Goal: Task Accomplishment & Management: Use online tool/utility

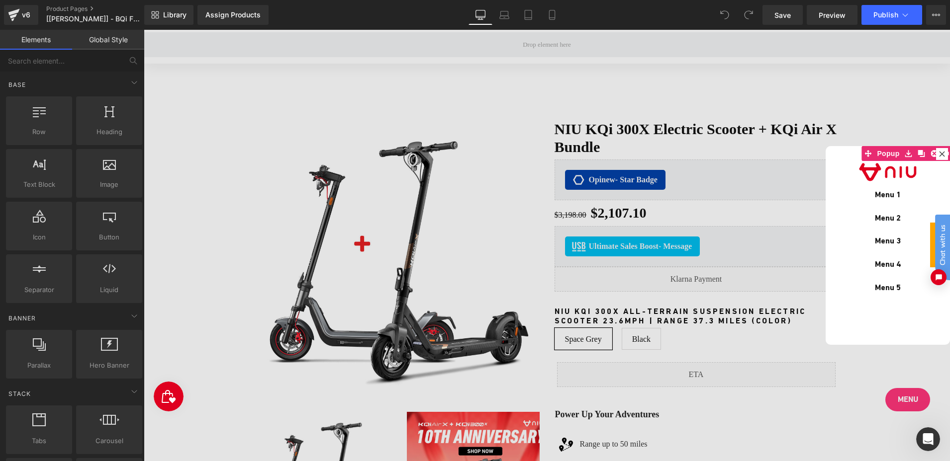
click at [864, 401] on div at bounding box center [547, 246] width 806 height 432
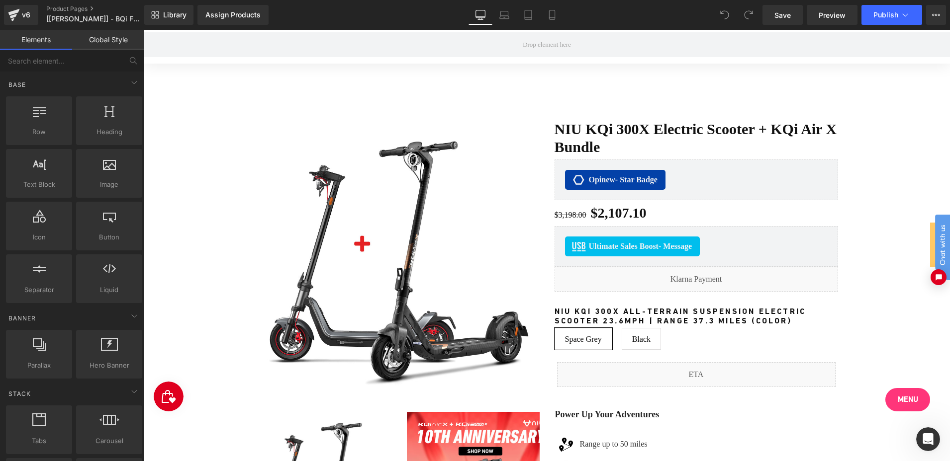
click at [898, 396] on span "Menu" at bounding box center [908, 399] width 20 height 11
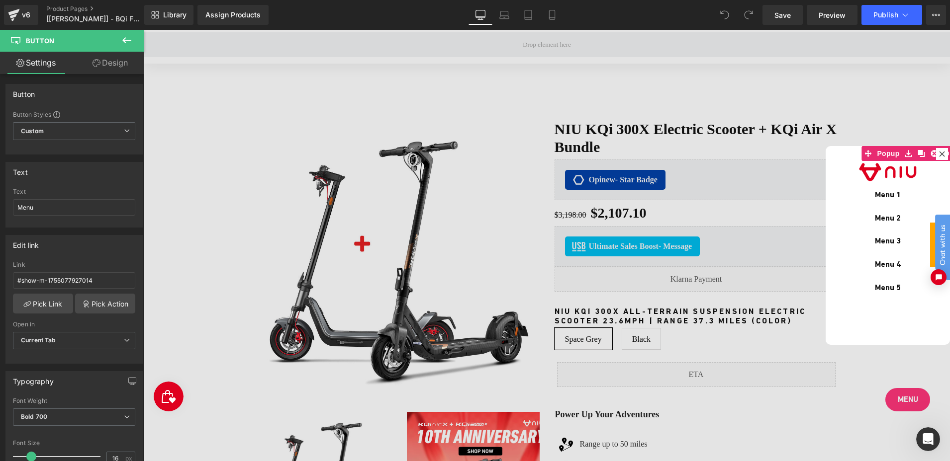
click at [103, 57] on link "Design" at bounding box center [110, 63] width 72 height 22
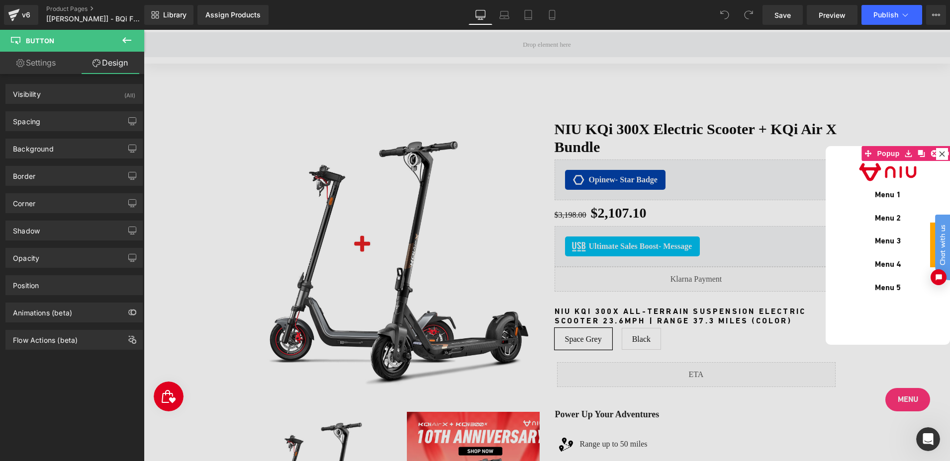
click at [113, 64] on link "Design" at bounding box center [110, 63] width 72 height 22
click at [504, 15] on icon at bounding box center [504, 15] width 10 height 10
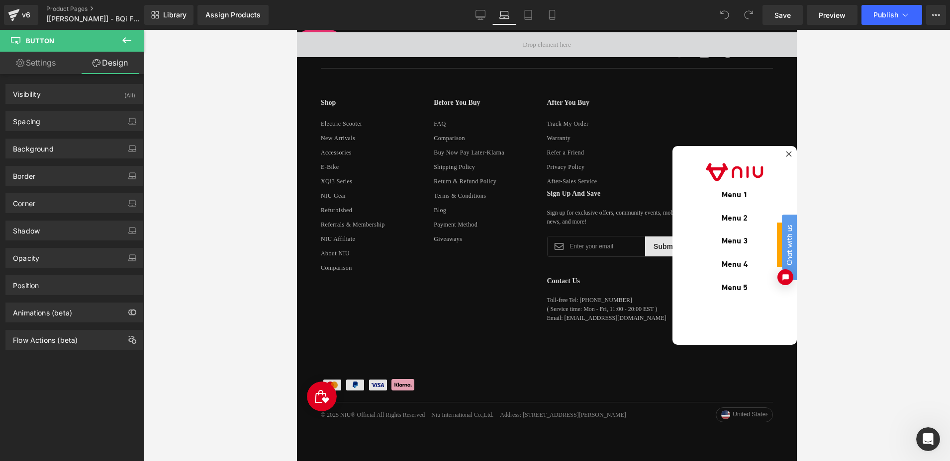
scroll to position [4622, 0]
click at [790, 155] on icon at bounding box center [789, 154] width 6 height 6
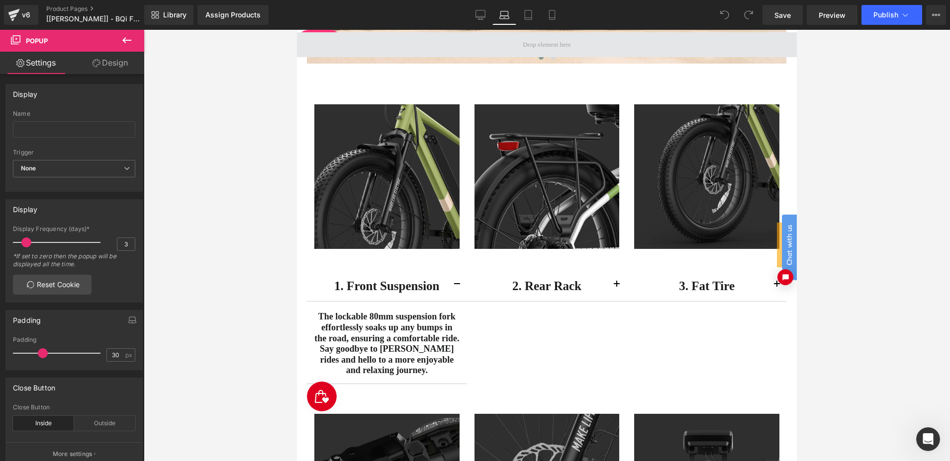
scroll to position [2932, 0]
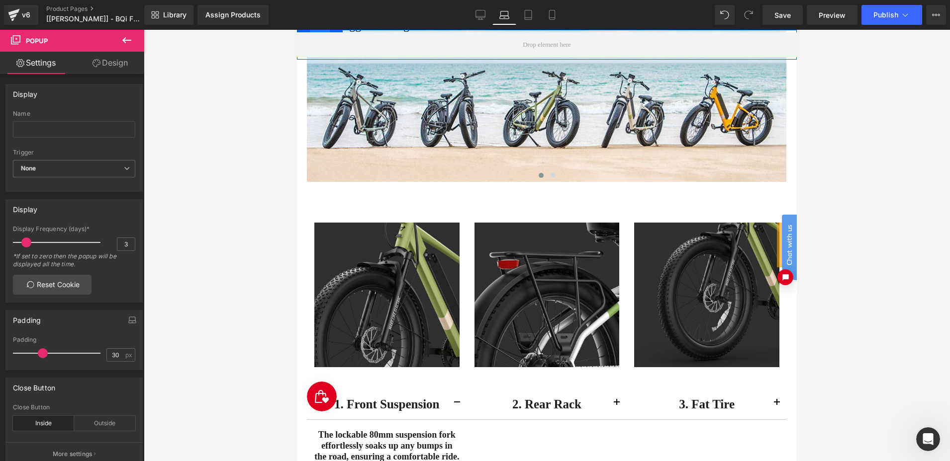
click at [319, 30] on span "Row" at bounding box center [320, 37] width 20 height 15
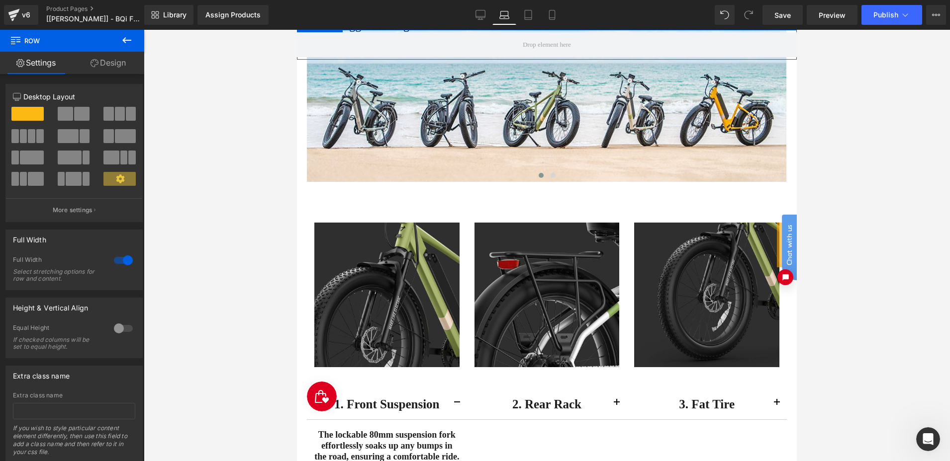
click at [99, 65] on link "Design" at bounding box center [108, 63] width 72 height 22
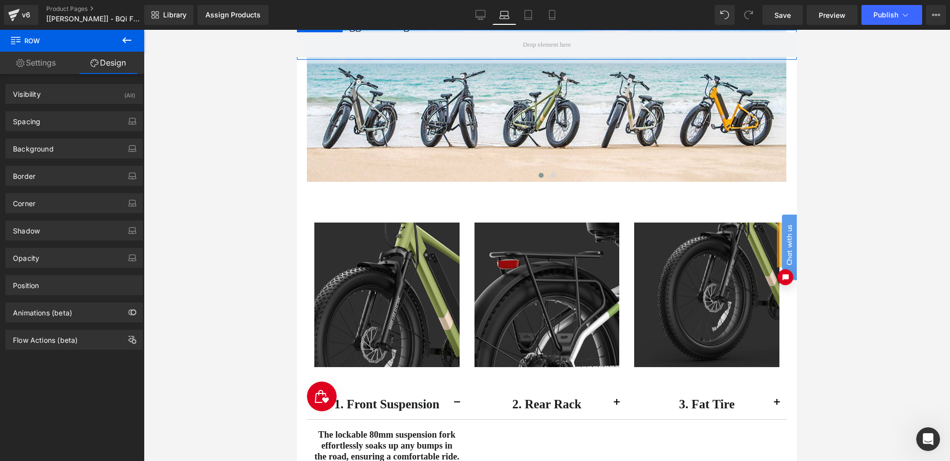
click at [40, 66] on link "Settings" at bounding box center [36, 63] width 72 height 22
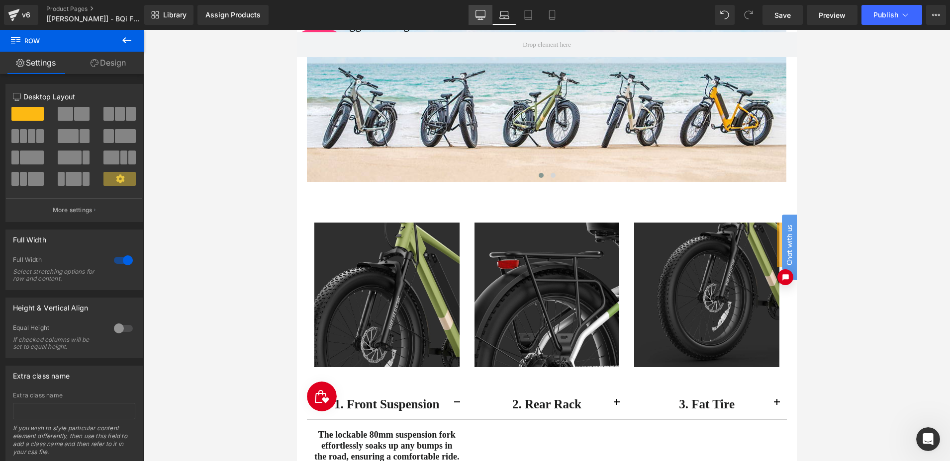
drag, startPoint x: 329, startPoint y: 5, endPoint x: 472, endPoint y: 19, distance: 144.4
click at [472, 19] on link "Desktop" at bounding box center [480, 15] width 24 height 20
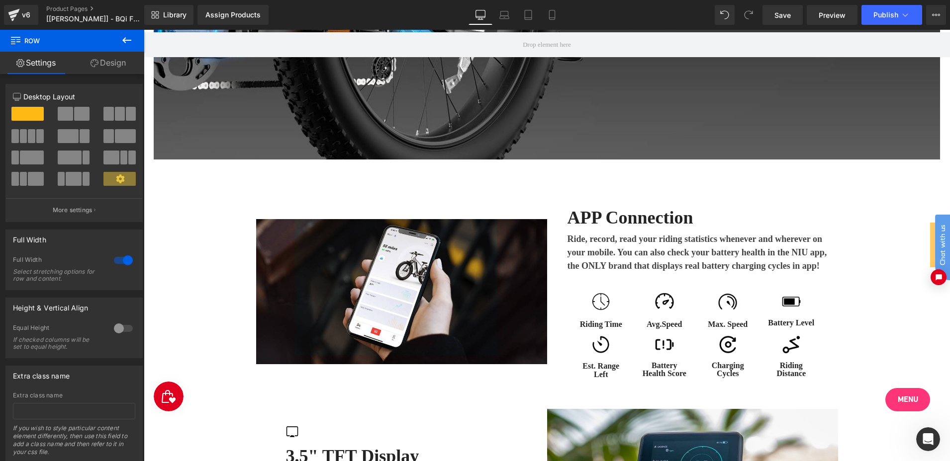
scroll to position [2586, 0]
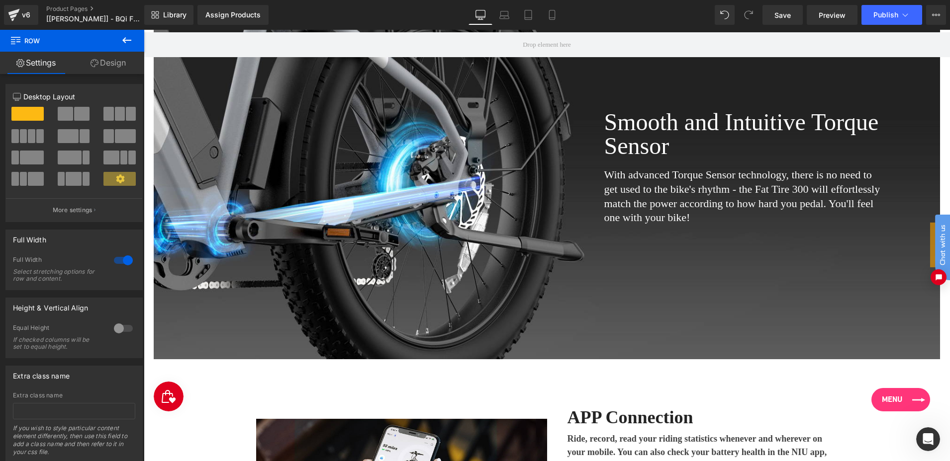
click at [898, 399] on span "Menu" at bounding box center [892, 399] width 20 height 11
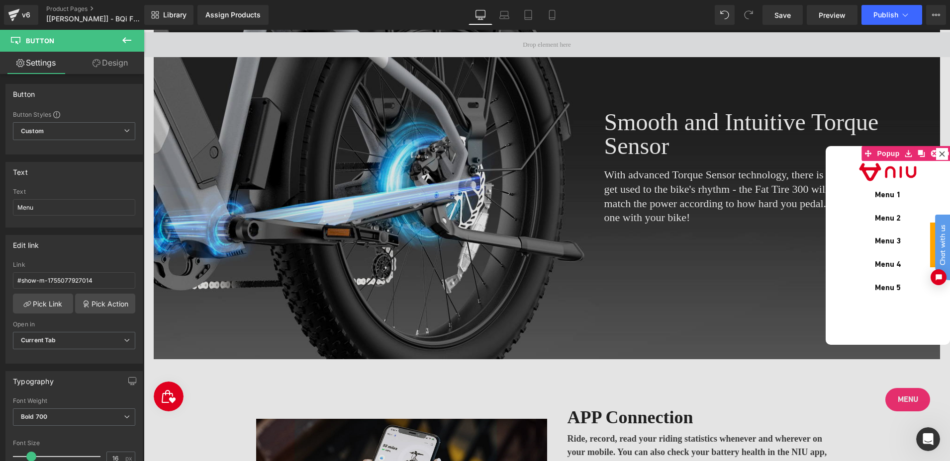
click at [901, 389] on div at bounding box center [547, 246] width 806 height 432
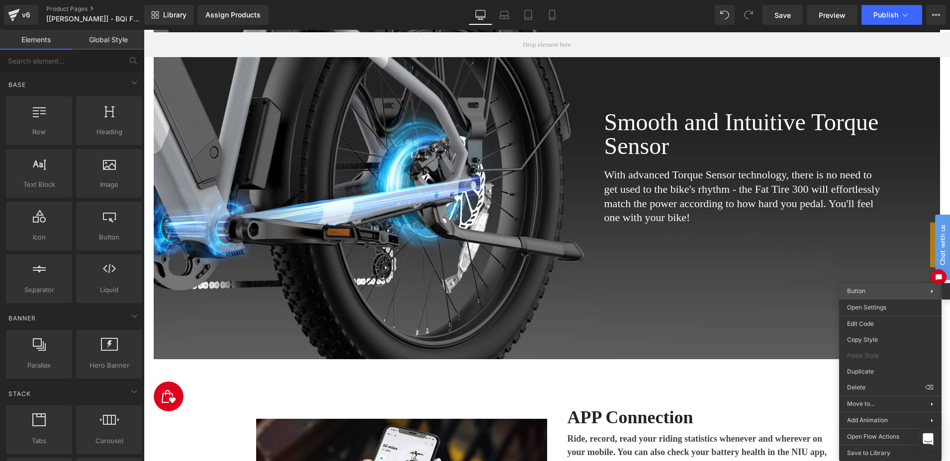
click at [864, 289] on span "Button" at bounding box center [856, 290] width 18 height 7
click at [853, 291] on span "Button" at bounding box center [856, 290] width 18 height 7
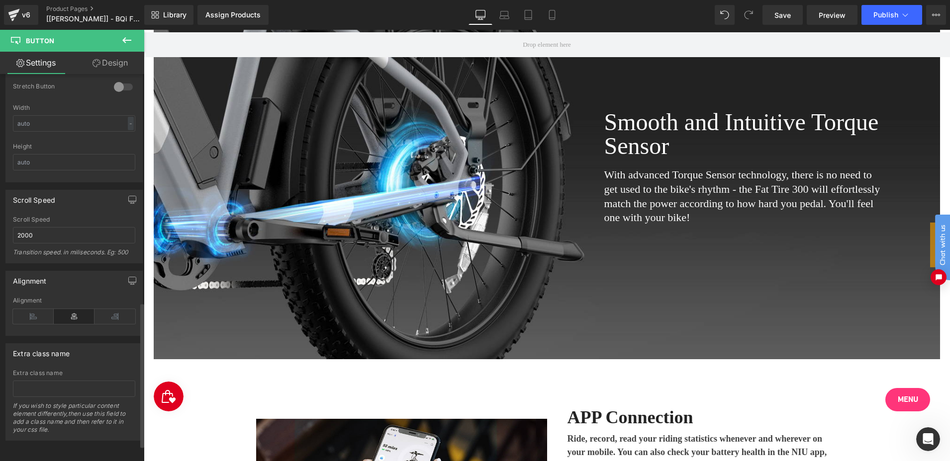
scroll to position [652, 0]
click at [99, 64] on link "Design" at bounding box center [110, 63] width 72 height 22
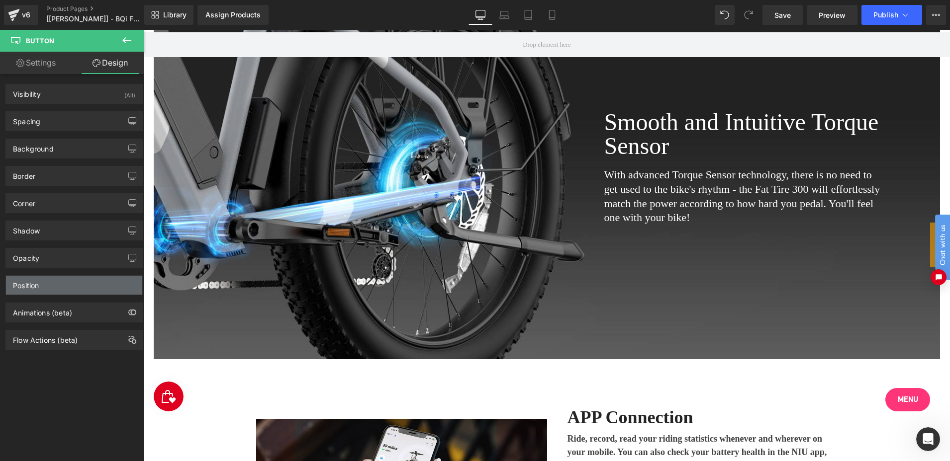
click at [43, 290] on div "Position" at bounding box center [74, 285] width 136 height 19
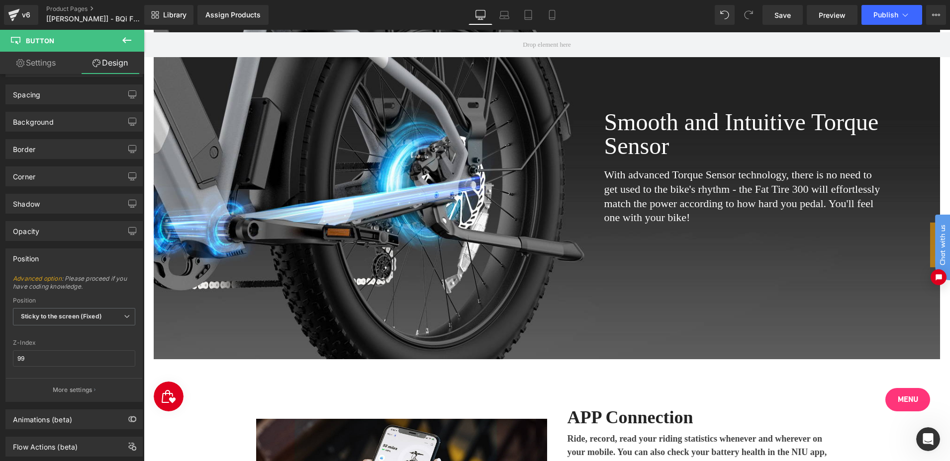
scroll to position [50, 0]
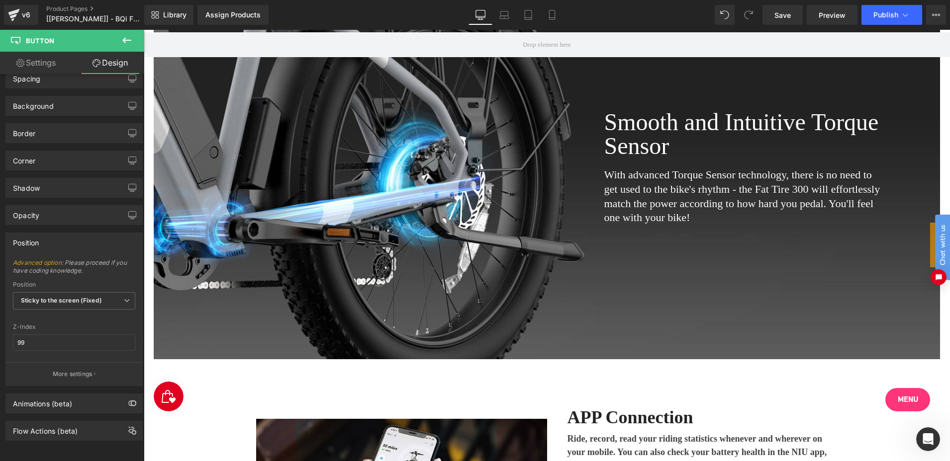
click at [79, 370] on p "More settings" at bounding box center [73, 374] width 40 height 9
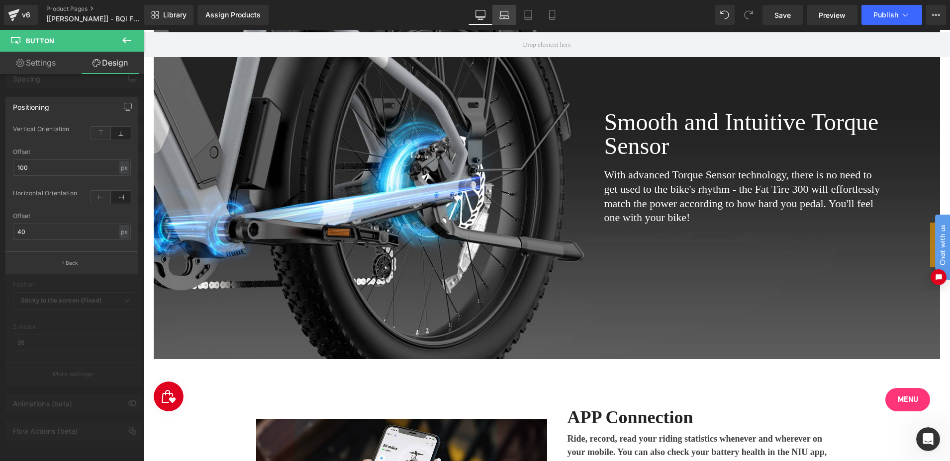
click at [509, 15] on icon at bounding box center [504, 15] width 10 height 10
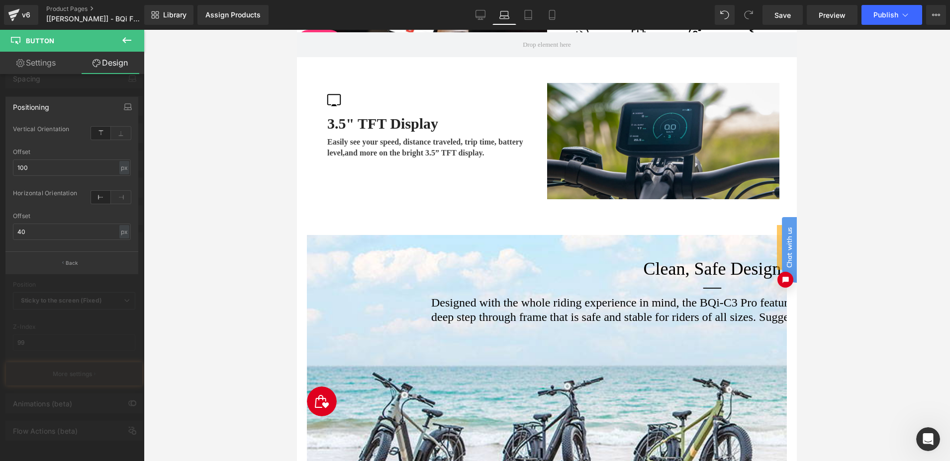
scroll to position [1815, 0]
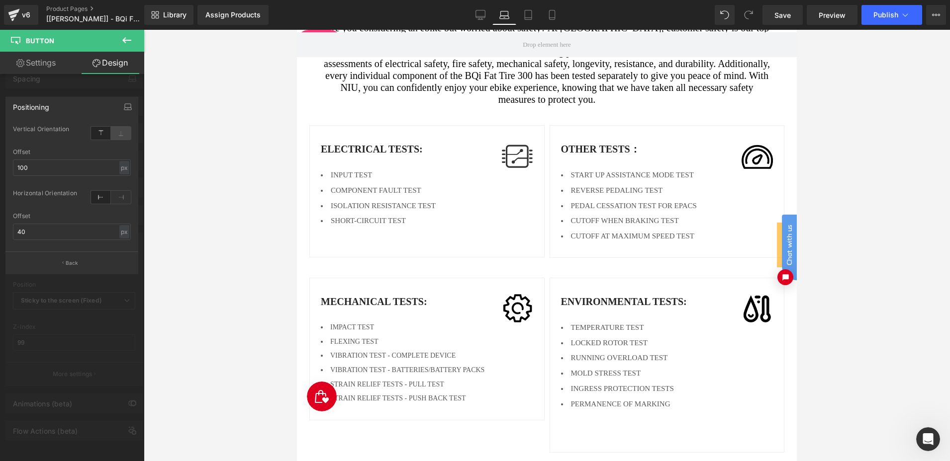
click at [122, 133] on icon at bounding box center [121, 133] width 20 height 13
click at [115, 201] on icon at bounding box center [121, 197] width 20 height 13
click at [26, 170] on input "100" at bounding box center [72, 168] width 118 height 16
type input "100"
click at [29, 230] on input "40" at bounding box center [72, 232] width 118 height 16
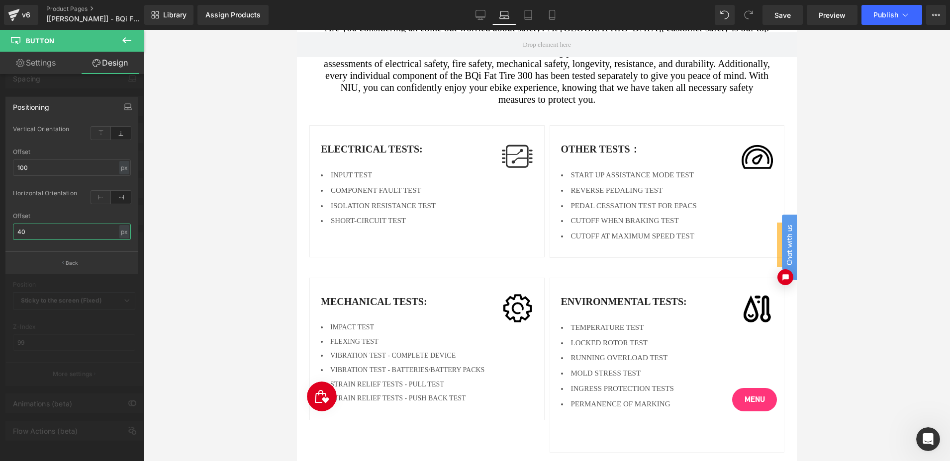
type input "40"
click at [75, 110] on div "Positioning" at bounding box center [72, 106] width 132 height 19
click at [480, 17] on icon at bounding box center [480, 13] width 9 height 7
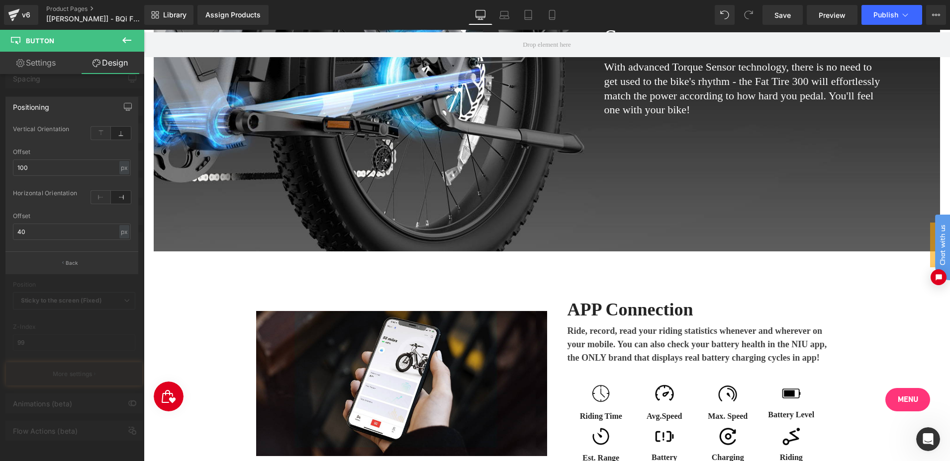
scroll to position [2485, 0]
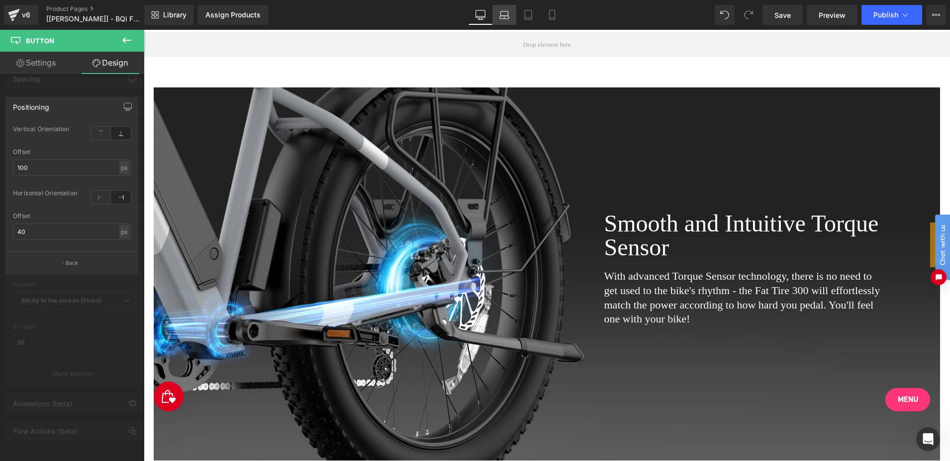
click at [496, 17] on link "Laptop" at bounding box center [504, 15] width 24 height 20
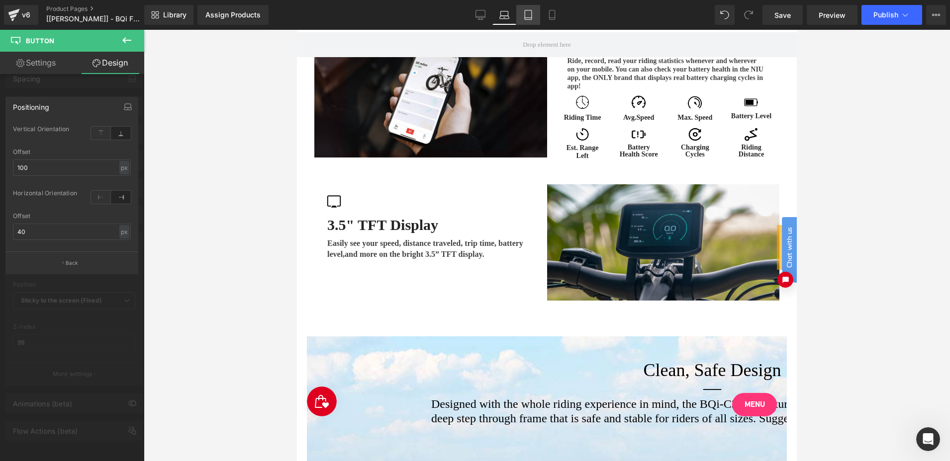
scroll to position [1713, 0]
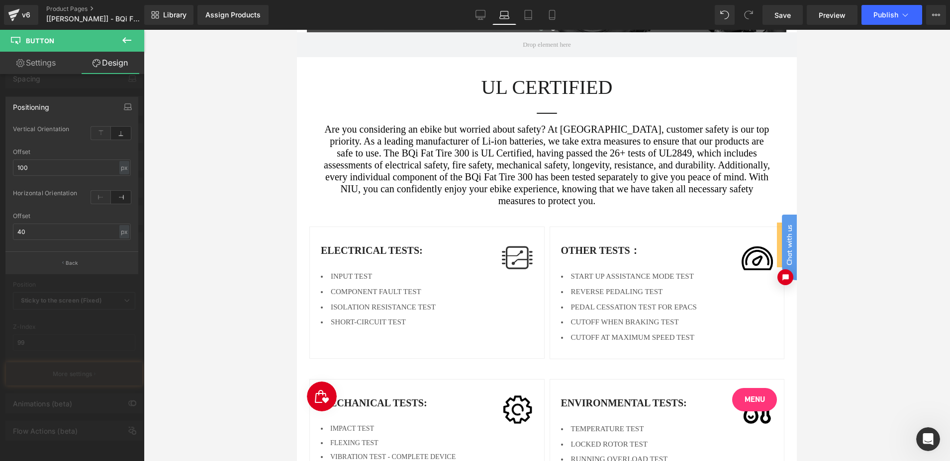
drag, startPoint x: 524, startPoint y: 17, endPoint x: 126, endPoint y: 140, distance: 416.9
click at [524, 17] on icon at bounding box center [528, 15] width 10 height 10
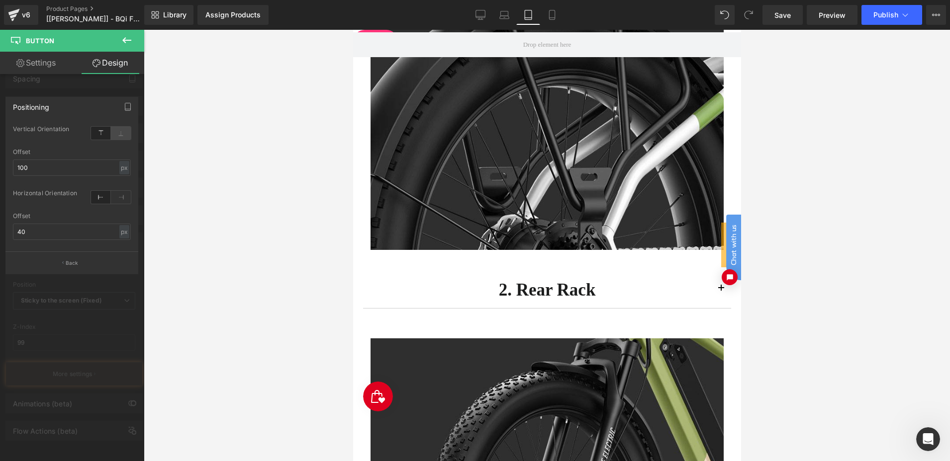
scroll to position [5573, 0]
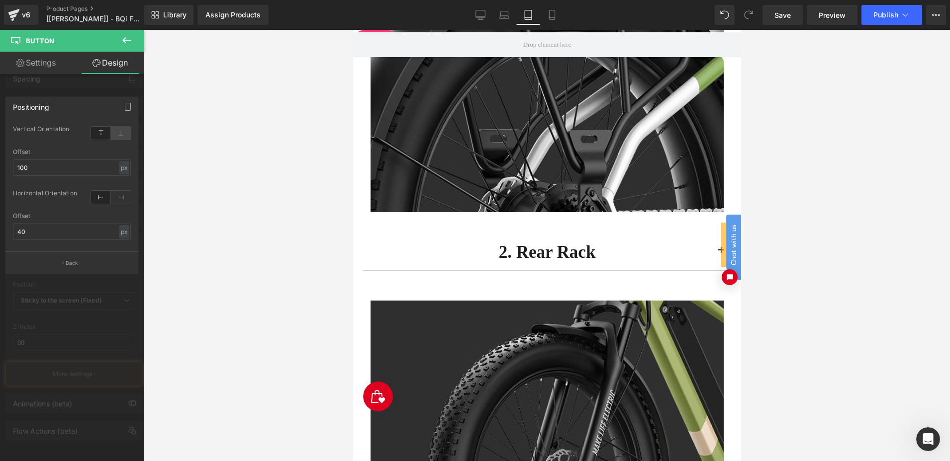
click at [118, 136] on icon at bounding box center [121, 133] width 20 height 13
click at [117, 202] on icon at bounding box center [121, 197] width 20 height 13
click at [35, 165] on input "100" at bounding box center [72, 168] width 118 height 16
type input "100"
click at [63, 232] on input "40" at bounding box center [72, 232] width 118 height 16
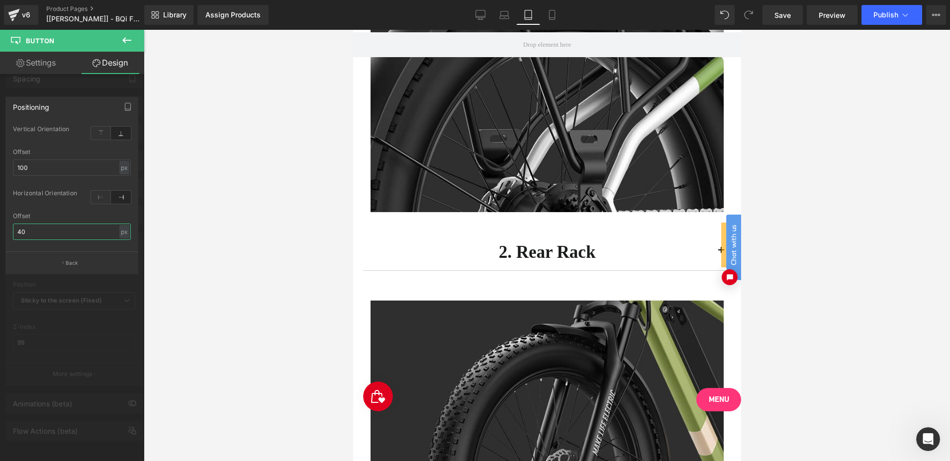
click at [63, 232] on input "40" at bounding box center [72, 232] width 118 height 16
click at [63, 239] on input "40" at bounding box center [72, 232] width 118 height 16
type input "40"
click at [550, 17] on icon at bounding box center [552, 15] width 10 height 10
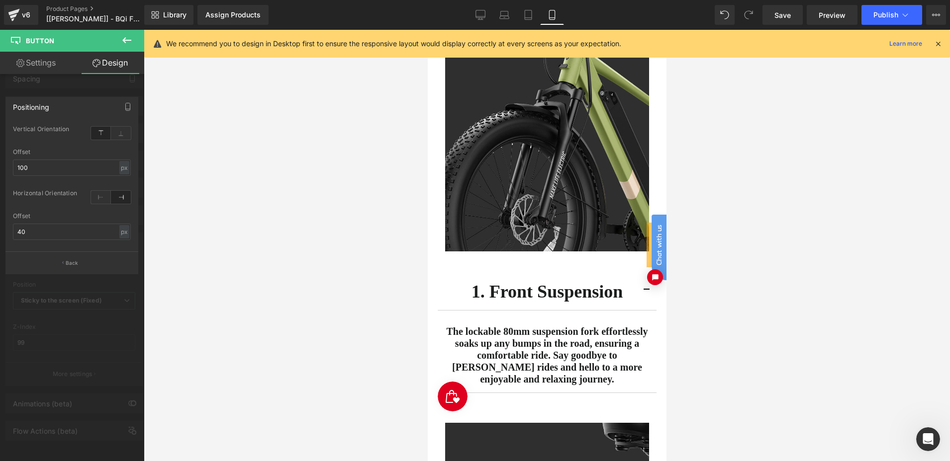
scroll to position [4807, 0]
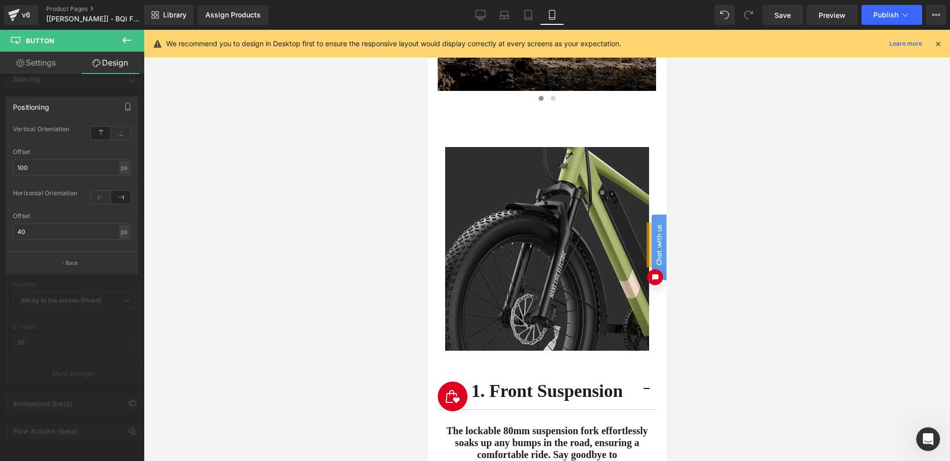
click at [936, 44] on icon at bounding box center [937, 43] width 9 height 9
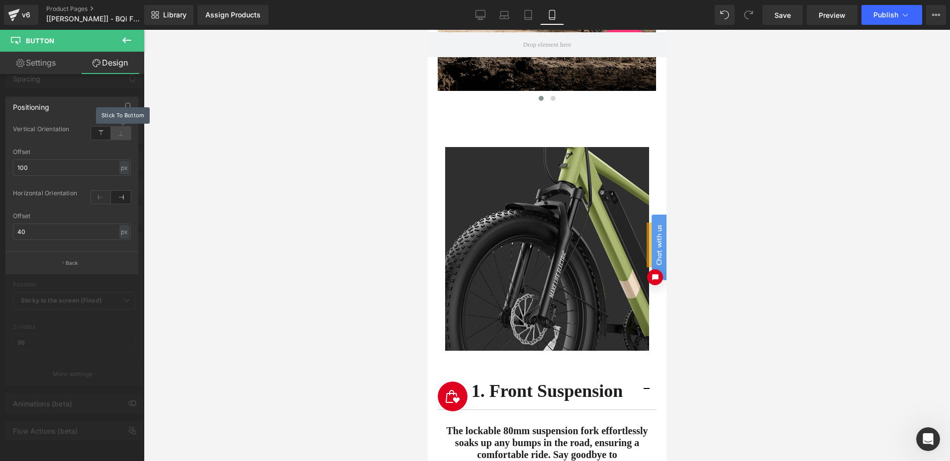
click at [123, 136] on icon at bounding box center [121, 133] width 20 height 13
click at [36, 168] on input "100" at bounding box center [72, 168] width 118 height 16
click at [53, 150] on div "Offset" at bounding box center [72, 152] width 118 height 7
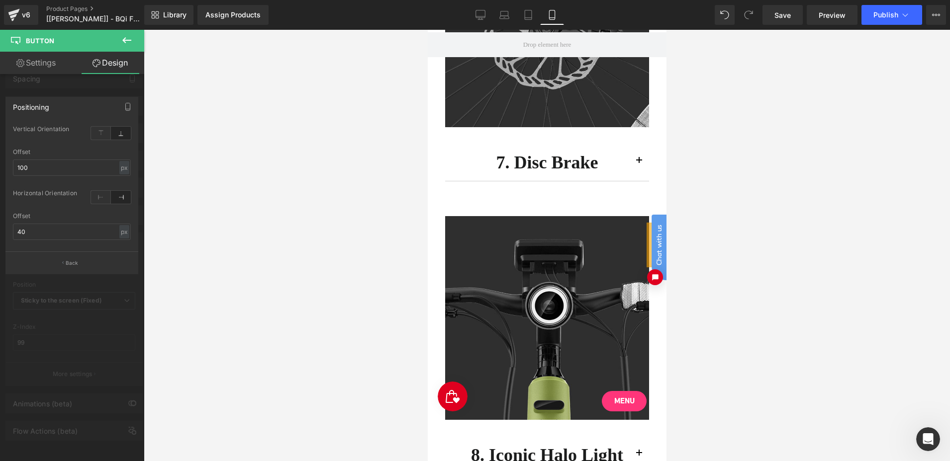
scroll to position [6348, 0]
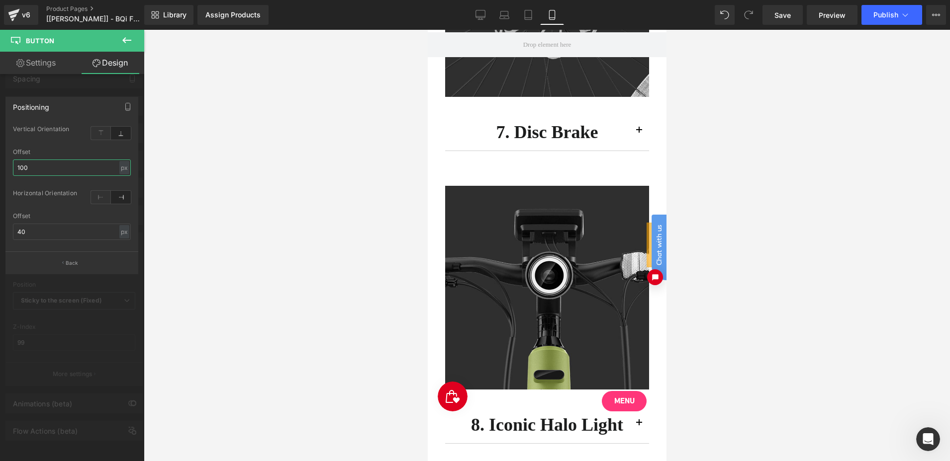
click at [60, 167] on input "100" at bounding box center [72, 168] width 118 height 16
type input "50"
click at [219, 202] on div at bounding box center [547, 246] width 806 height 432
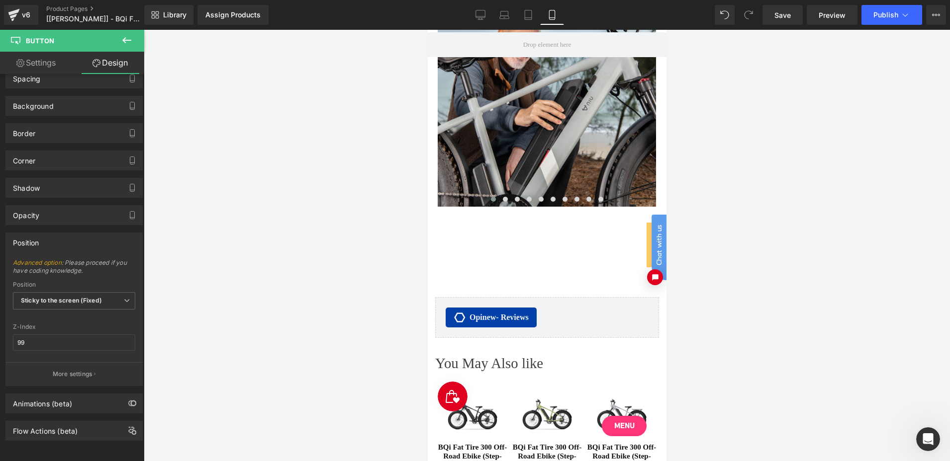
scroll to position [7094, 0]
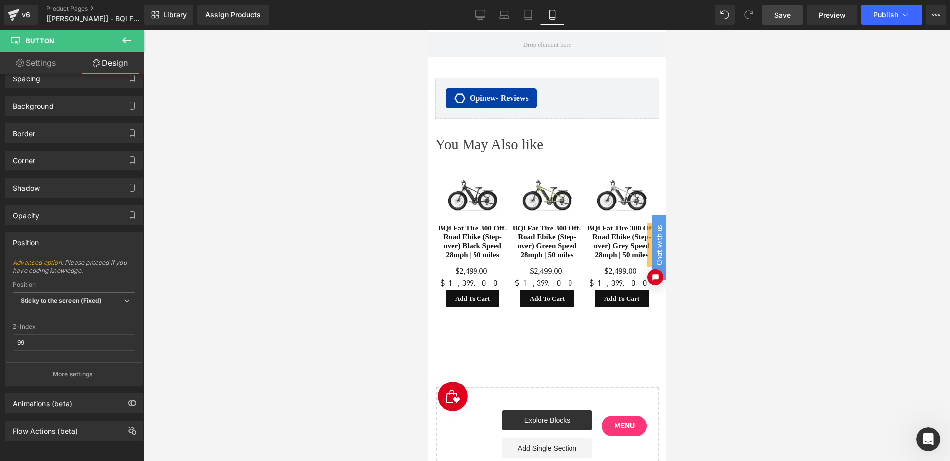
click at [784, 17] on span "Save" at bounding box center [782, 15] width 16 height 10
click at [511, 12] on link "Tablet" at bounding box center [517, 15] width 24 height 20
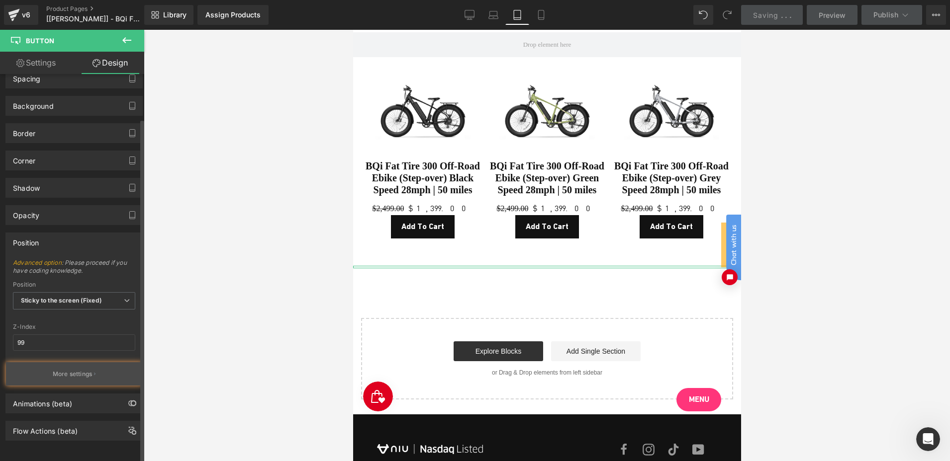
scroll to position [7812, 0]
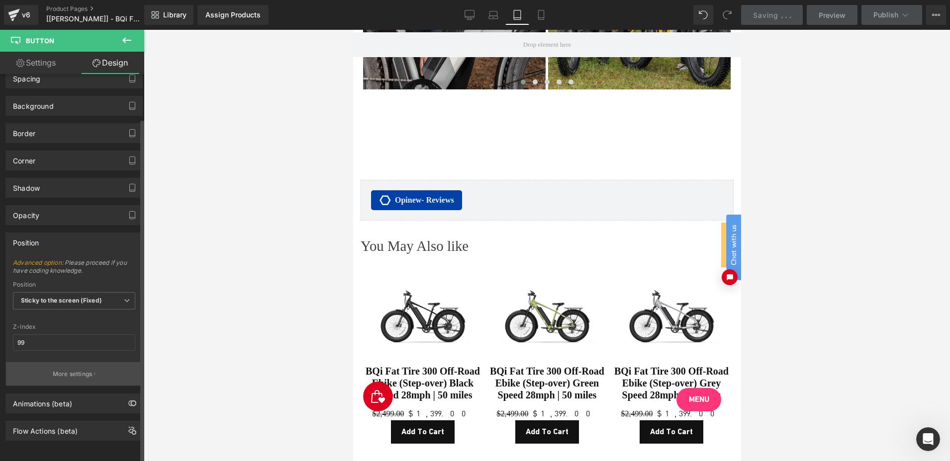
click at [68, 370] on p "More settings" at bounding box center [73, 374] width 40 height 9
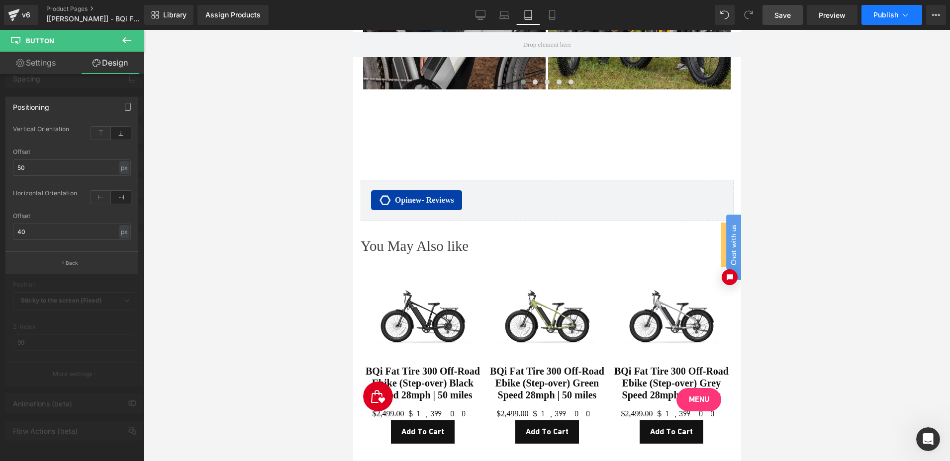
click at [878, 17] on span "Publish" at bounding box center [885, 15] width 25 height 8
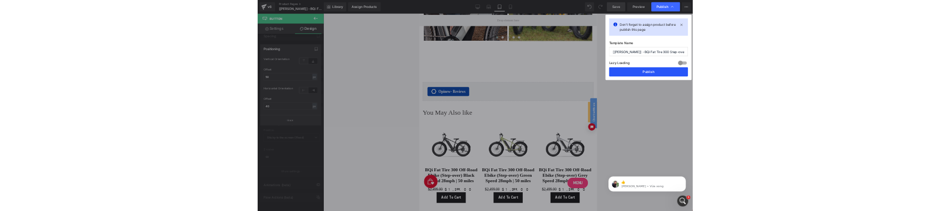
scroll to position [0, 0]
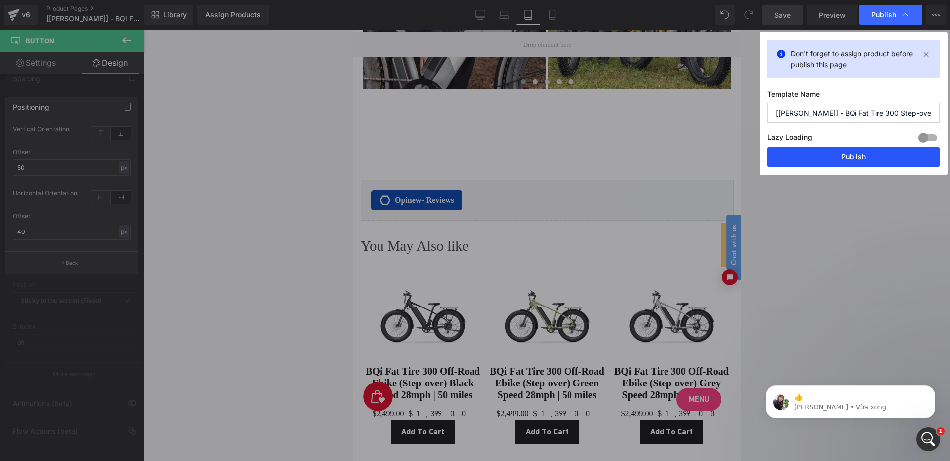
click at [848, 151] on button "Publish" at bounding box center [853, 157] width 172 height 20
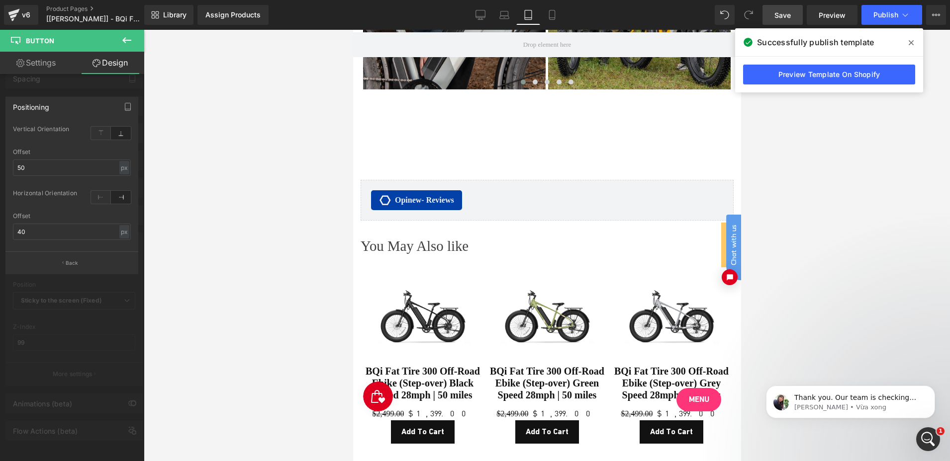
drag, startPoint x: 59, startPoint y: 109, endPoint x: 8, endPoint y: 107, distance: 51.2
click at [8, 107] on div "Positioning" at bounding box center [72, 106] width 132 height 19
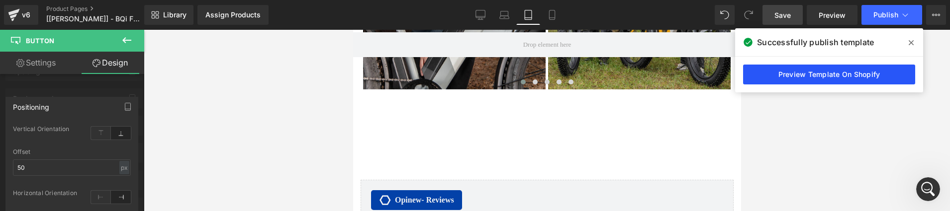
click at [809, 74] on link "Preview Template On Shopify" at bounding box center [829, 75] width 172 height 20
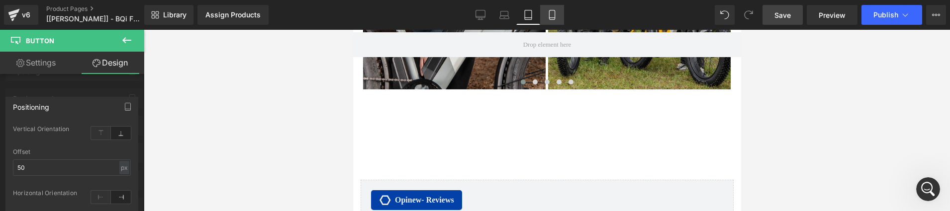
click at [558, 13] on link "Mobile" at bounding box center [552, 15] width 24 height 20
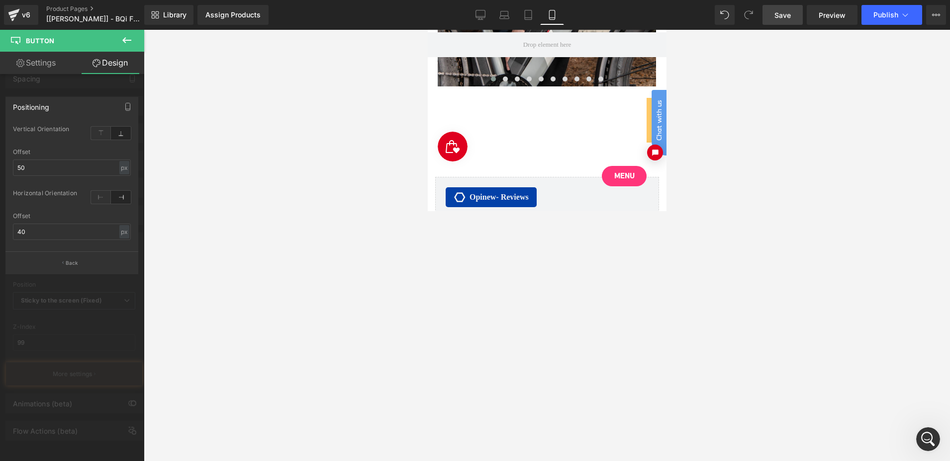
scroll to position [7094, 0]
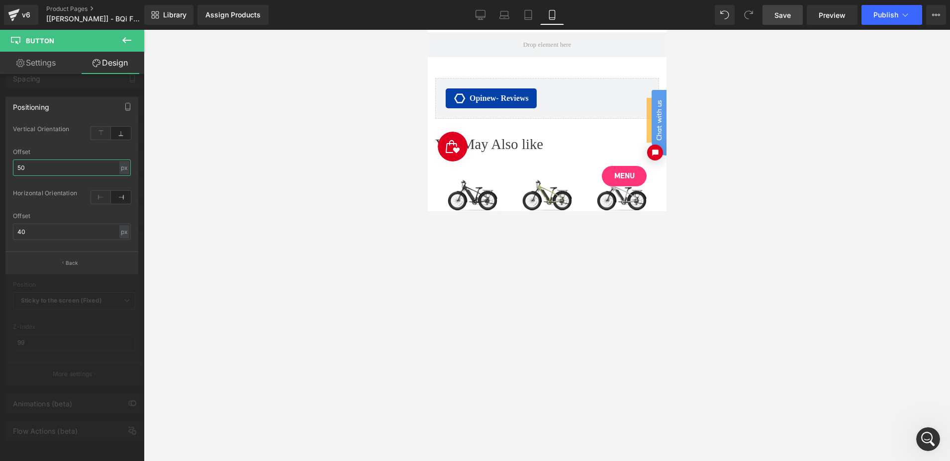
click at [37, 172] on input "50" at bounding box center [72, 168] width 118 height 16
type input "100"
click at [879, 20] on button "Publish" at bounding box center [891, 15] width 61 height 20
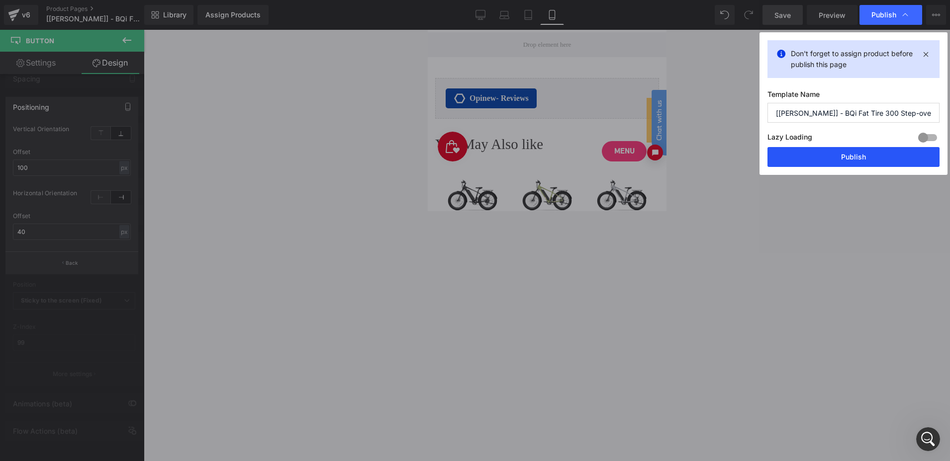
click at [831, 162] on button "Publish" at bounding box center [853, 157] width 172 height 20
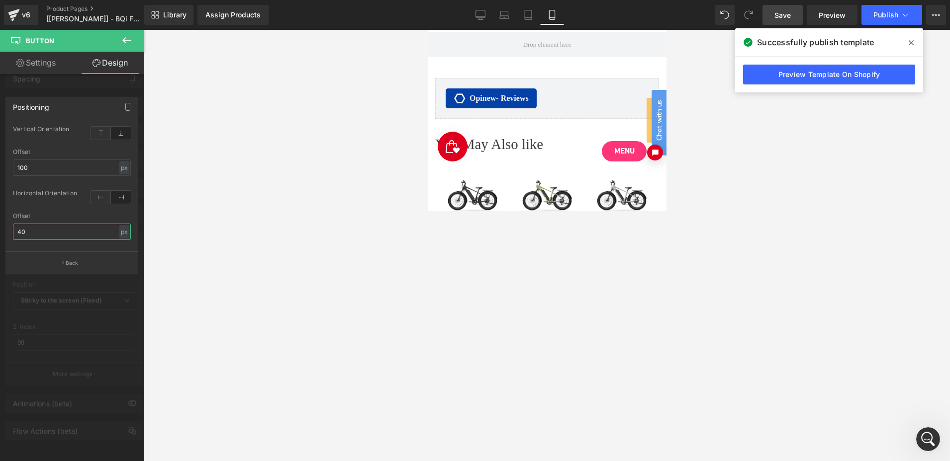
click at [43, 232] on input "40" at bounding box center [72, 232] width 118 height 16
type input "30"
click at [909, 44] on icon at bounding box center [910, 42] width 5 height 5
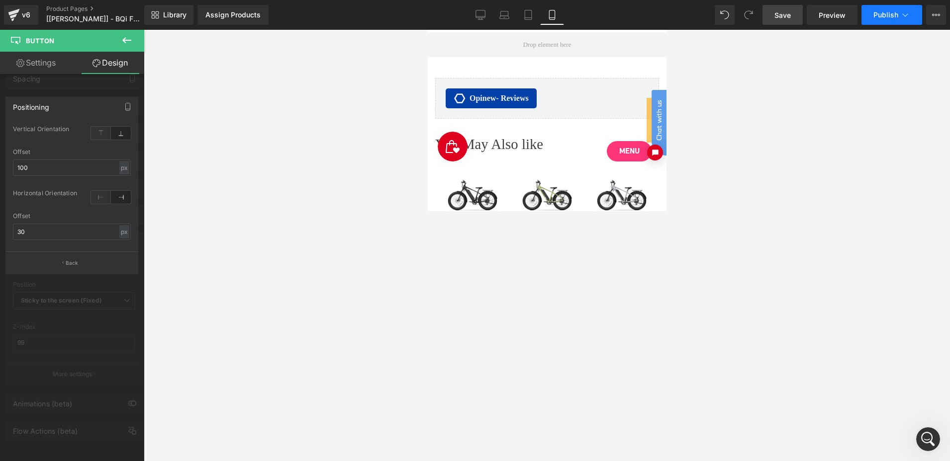
click at [889, 17] on span "Publish" at bounding box center [885, 15] width 25 height 8
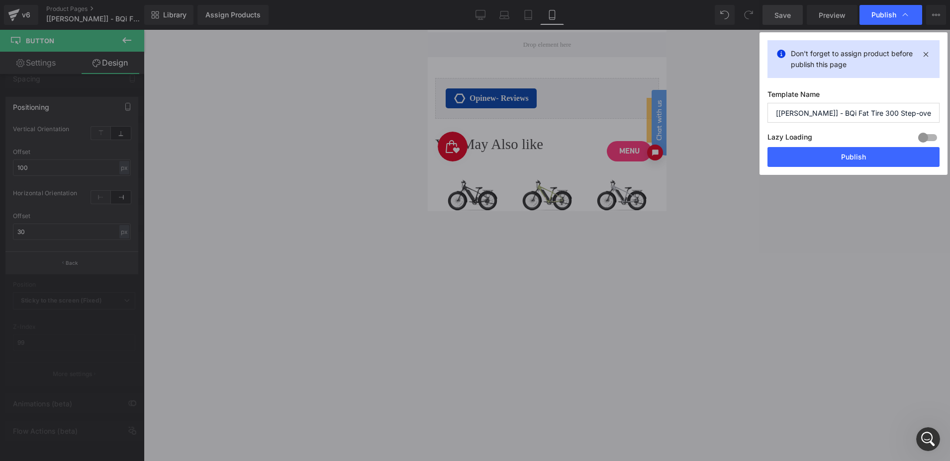
click at [866, 146] on div "Don't forget to assign product before publish this page Template Name [[PERSON_…" at bounding box center [853, 103] width 188 height 143
drag, startPoint x: 872, startPoint y: 154, endPoint x: 794, endPoint y: 141, distance: 79.1
click at [872, 155] on button "Publish" at bounding box center [853, 157] width 172 height 20
